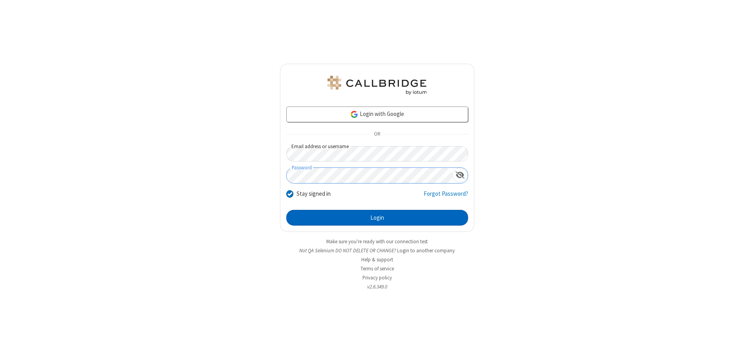
click at [377, 217] on button "Login" at bounding box center [377, 218] width 182 height 16
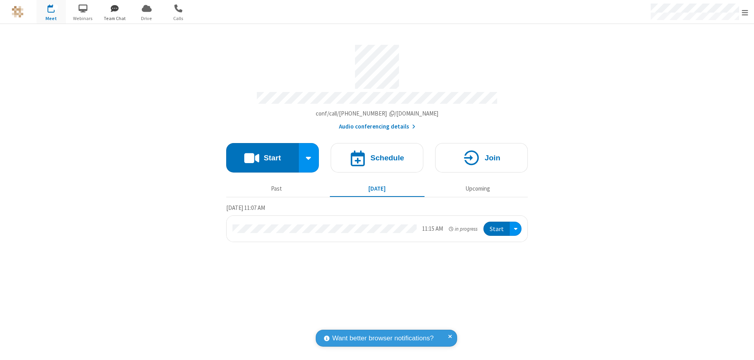
click at [115, 8] on span "button" at bounding box center [114, 8] width 29 height 13
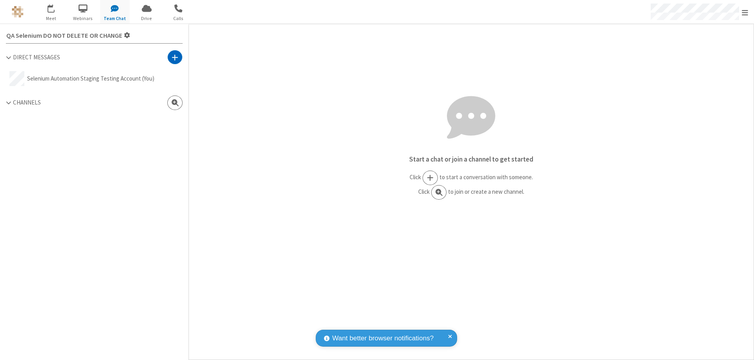
click at [175, 57] on span at bounding box center [175, 57] width 7 height 8
